Goal: Entertainment & Leisure: Browse casually

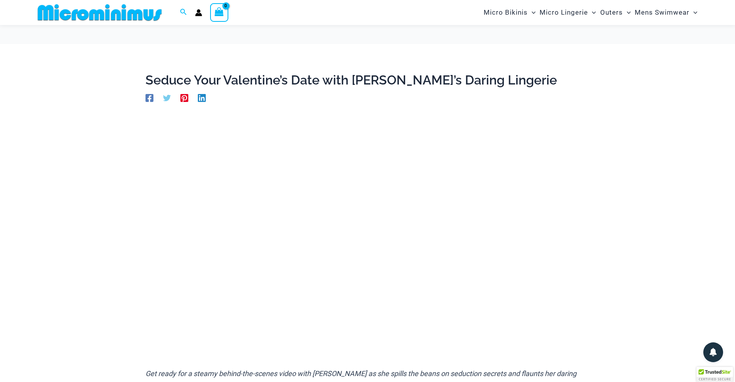
scroll to position [55, 0]
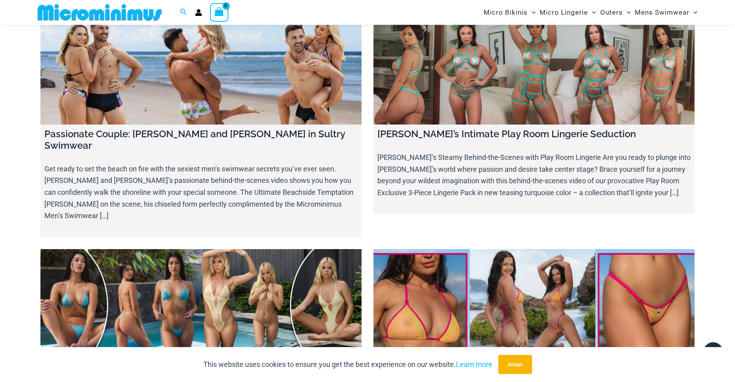
scroll to position [5473, 0]
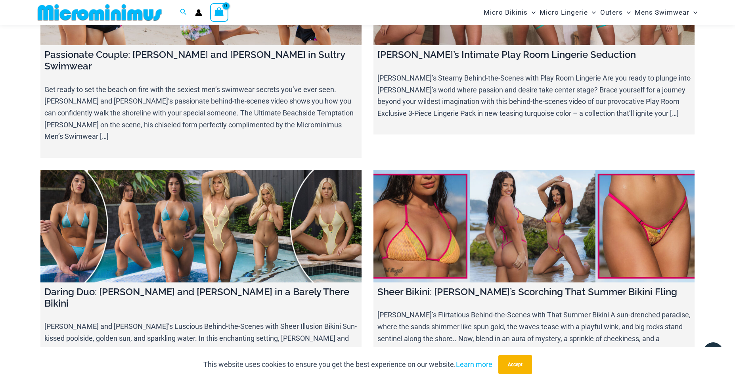
click at [322, 170] on link at bounding box center [200, 226] width 321 height 113
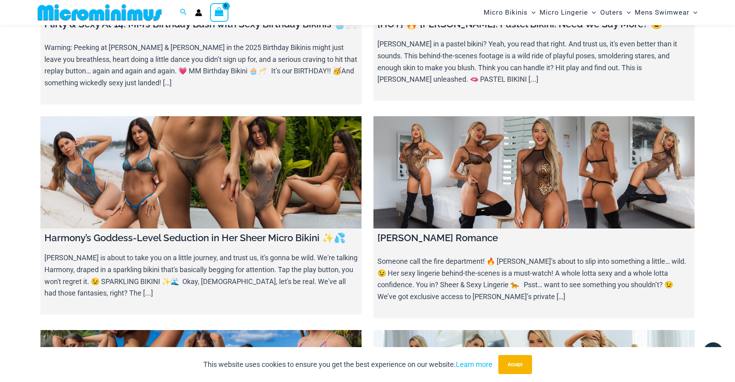
scroll to position [0, 0]
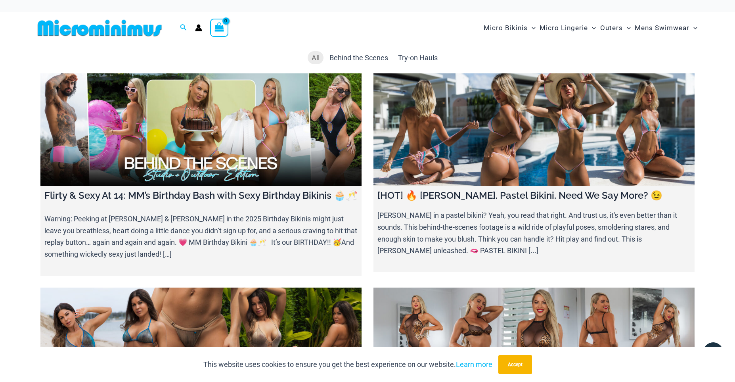
click at [552, 106] on link at bounding box center [534, 129] width 321 height 113
click at [360, 61] on span "Behind the Scenes" at bounding box center [359, 58] width 59 height 8
click at [403, 58] on span "Try-on Hauls" at bounding box center [418, 58] width 40 height 8
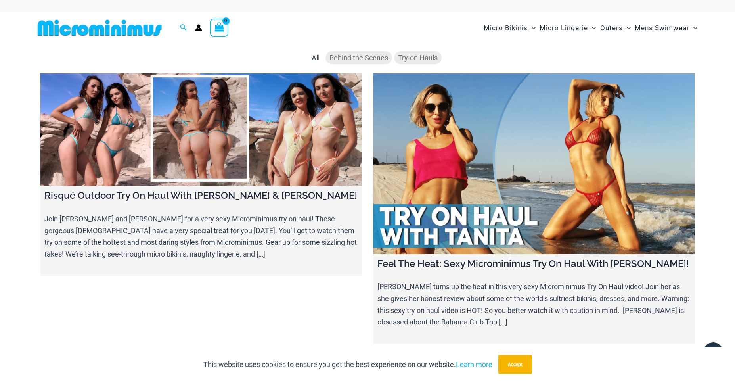
click at [364, 59] on span "Behind the Scenes" at bounding box center [359, 58] width 59 height 8
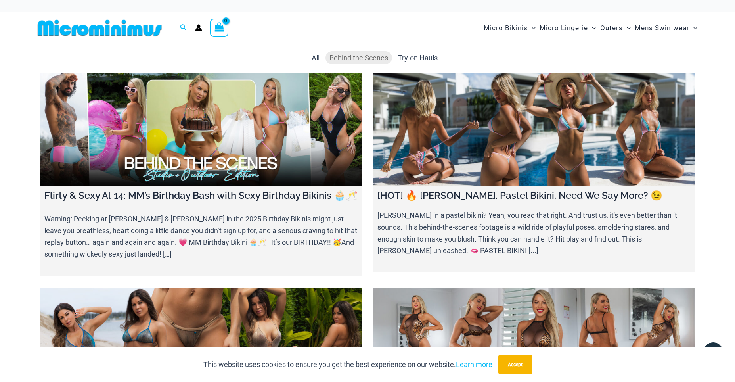
click at [303, 57] on ul "All Behind the Scenes Try-on Hauls" at bounding box center [367, 58] width 654 height 15
click at [315, 58] on span "All" at bounding box center [316, 58] width 8 height 8
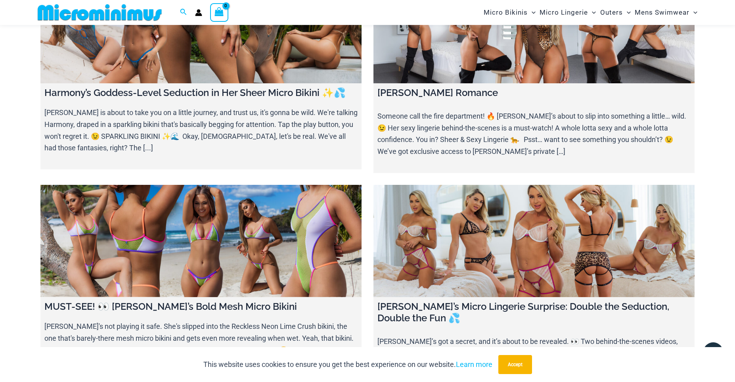
scroll to position [328, 0]
